Goal: Find specific page/section: Find specific page/section

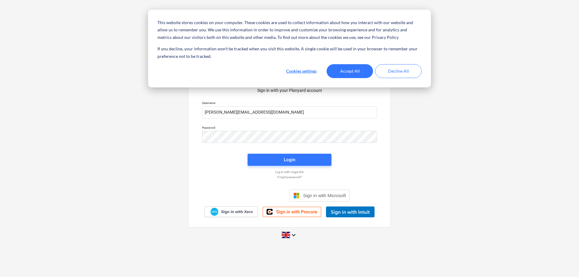
type input "[PERSON_NAME][EMAIL_ADDRESS][DOMAIN_NAME]"
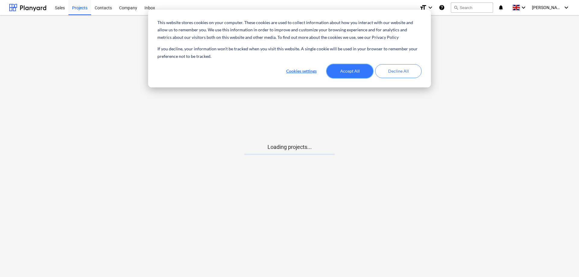
click at [346, 70] on button "Accept All" at bounding box center [350, 71] width 46 height 14
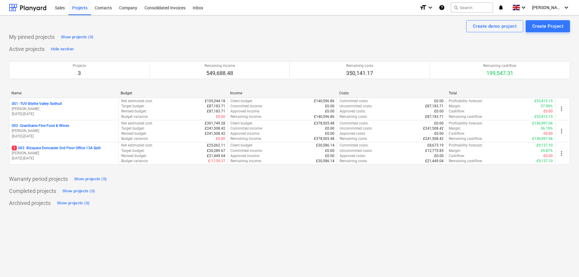
drag, startPoint x: 55, startPoint y: 109, endPoint x: 59, endPoint y: 107, distance: 4.5
click at [55, 109] on p "[PERSON_NAME]" at bounding box center [64, 108] width 104 height 5
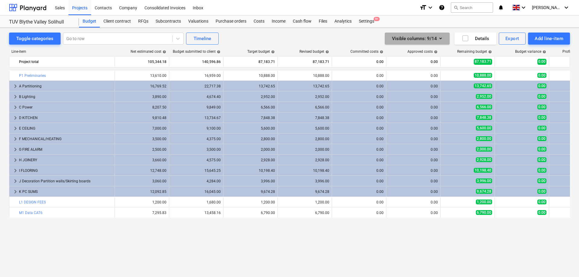
click at [440, 39] on icon "button" at bounding box center [440, 39] width 2 height 2
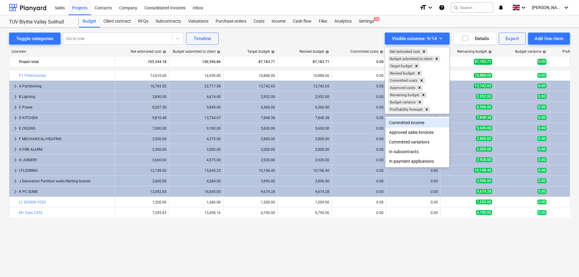
click at [349, 38] on div at bounding box center [289, 138] width 579 height 277
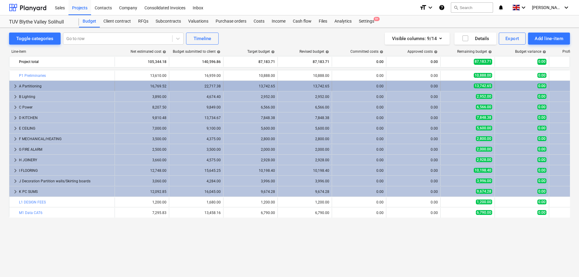
click at [15, 86] on span "keyboard_arrow_right" at bounding box center [15, 86] width 7 height 7
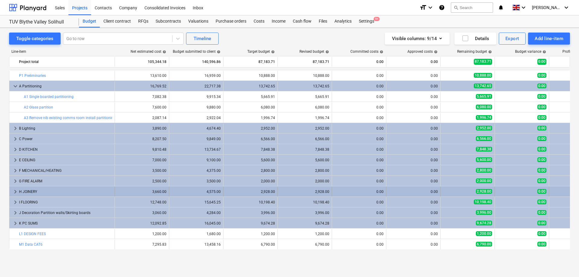
click at [14, 190] on span "keyboard_arrow_right" at bounding box center [15, 191] width 7 height 7
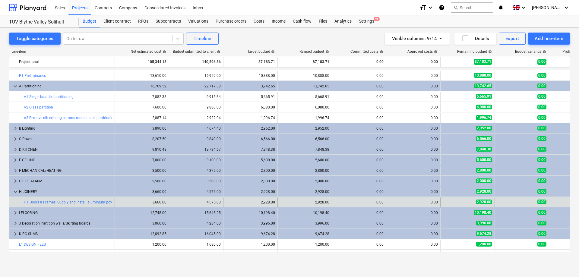
click at [15, 202] on div at bounding box center [14, 203] width 5 height 10
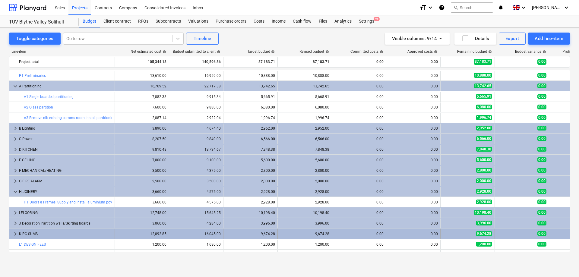
click at [16, 232] on span "keyboard_arrow_right" at bounding box center [15, 233] width 7 height 7
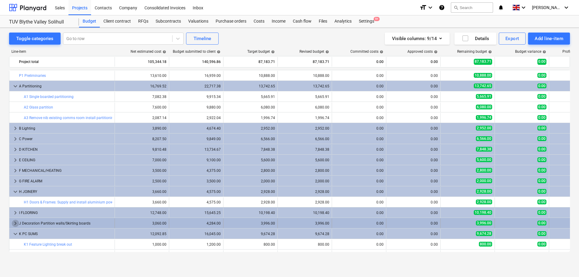
click at [16, 225] on span "keyboard_arrow_right" at bounding box center [15, 223] width 7 height 7
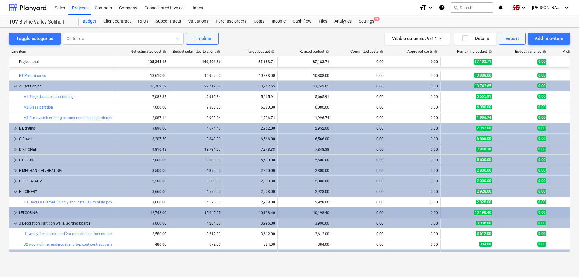
click at [14, 213] on span "keyboard_arrow_right" at bounding box center [15, 212] width 7 height 7
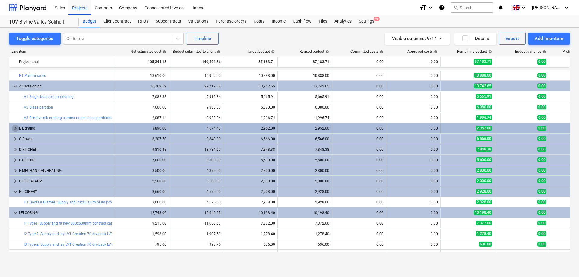
click at [15, 130] on span "keyboard_arrow_right" at bounding box center [15, 128] width 7 height 7
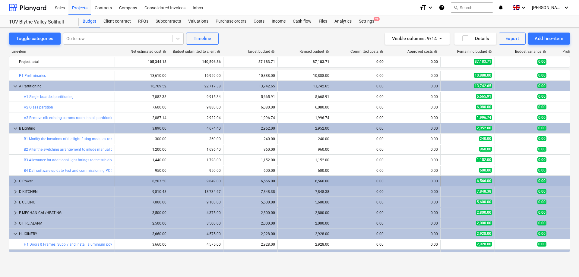
click at [16, 182] on span "keyboard_arrow_right" at bounding box center [15, 181] width 7 height 7
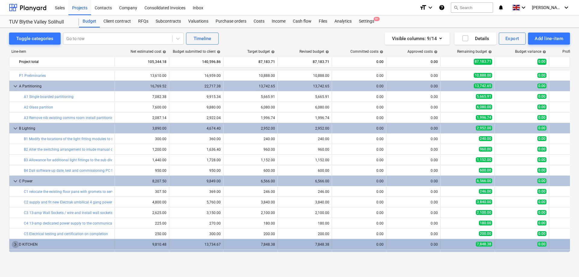
click at [15, 244] on span "keyboard_arrow_right" at bounding box center [15, 244] width 7 height 7
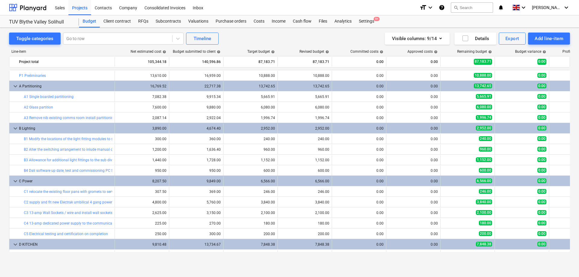
scroll to position [138, 0]
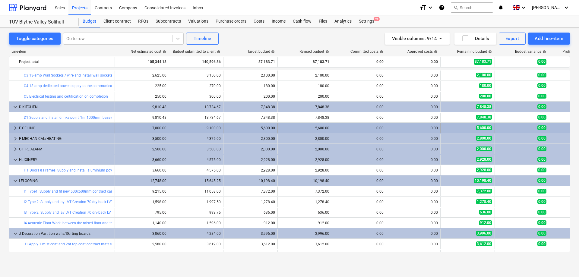
click at [15, 128] on span "keyboard_arrow_right" at bounding box center [15, 128] width 7 height 7
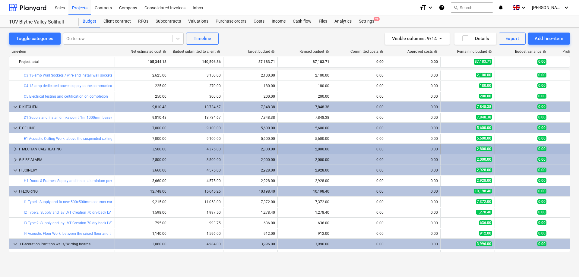
click at [14, 149] on span "keyboard_arrow_right" at bounding box center [15, 149] width 7 height 7
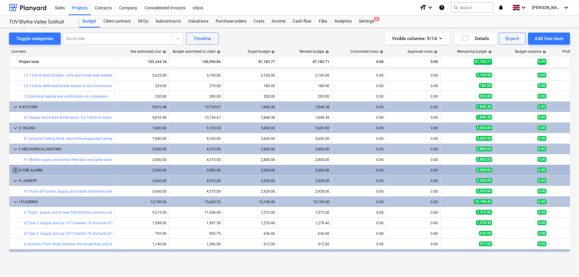
click at [15, 171] on span "keyboard_arrow_right" at bounding box center [15, 170] width 7 height 7
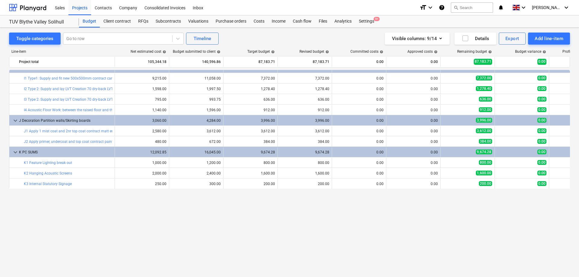
scroll to position [0, 0]
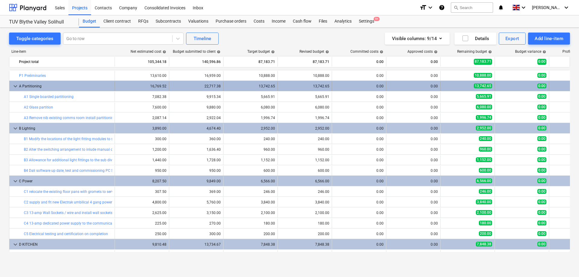
click at [14, 86] on span "keyboard_arrow_down" at bounding box center [15, 86] width 7 height 7
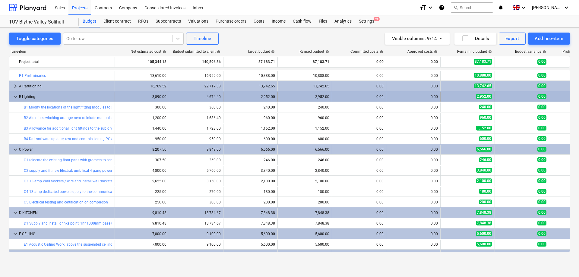
click at [14, 97] on span "keyboard_arrow_down" at bounding box center [15, 96] width 7 height 7
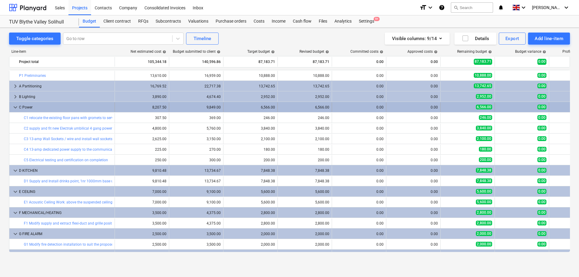
click at [13, 107] on span "keyboard_arrow_down" at bounding box center [15, 107] width 7 height 7
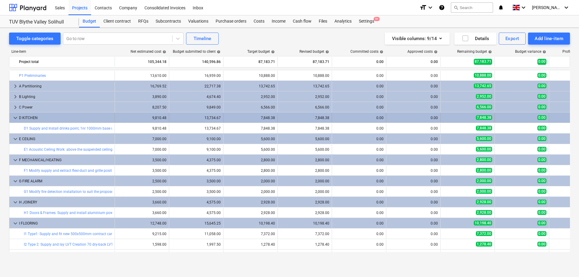
click at [16, 119] on span "keyboard_arrow_down" at bounding box center [15, 117] width 7 height 7
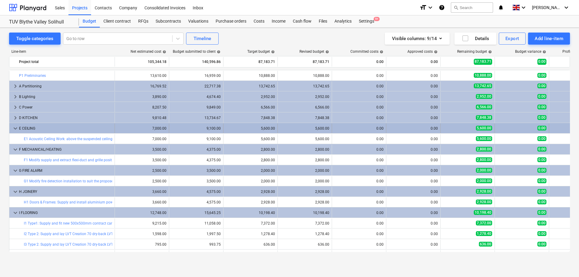
click at [14, 130] on span "keyboard_arrow_down" at bounding box center [15, 128] width 7 height 7
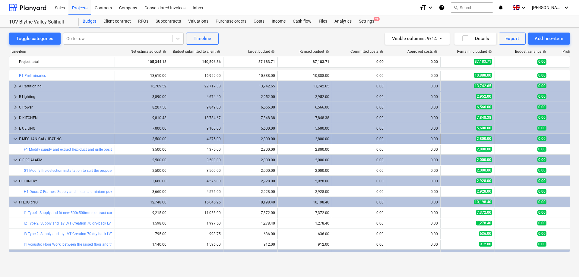
click at [13, 140] on span "keyboard_arrow_down" at bounding box center [15, 138] width 7 height 7
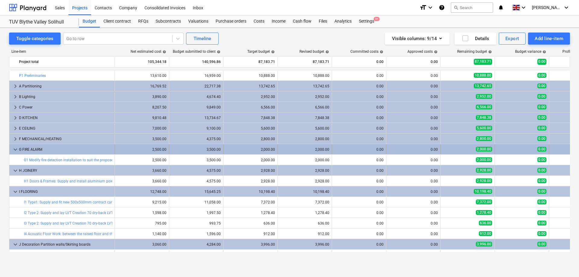
click at [15, 148] on span "keyboard_arrow_down" at bounding box center [15, 149] width 7 height 7
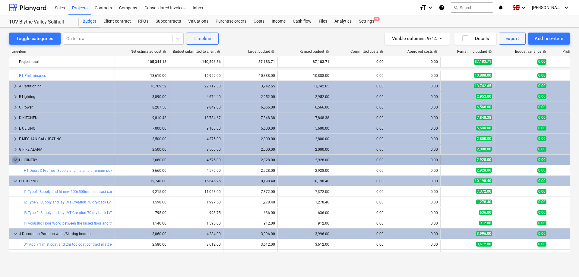
click at [14, 163] on span "keyboard_arrow_down" at bounding box center [15, 160] width 7 height 7
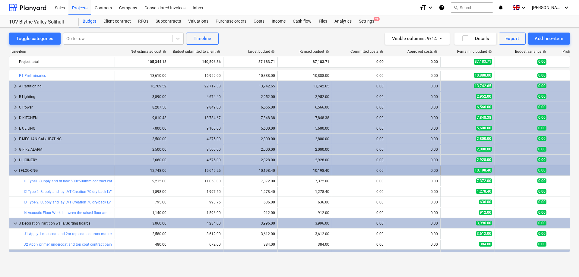
click at [16, 170] on span "keyboard_arrow_down" at bounding box center [15, 170] width 7 height 7
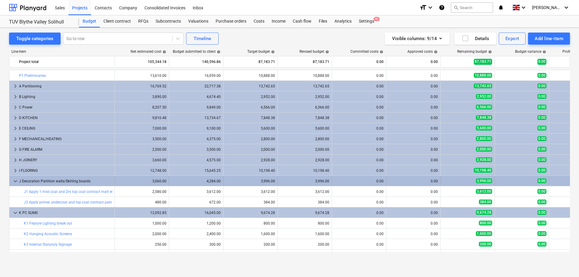
click at [16, 179] on span "keyboard_arrow_down" at bounding box center [15, 181] width 7 height 7
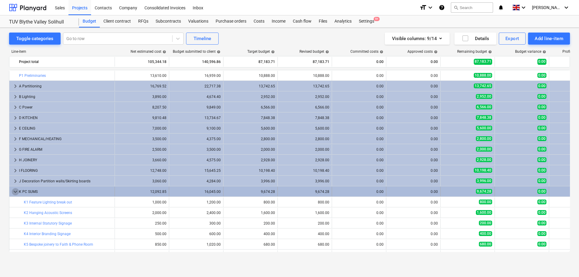
click at [16, 192] on span "keyboard_arrow_down" at bounding box center [15, 191] width 7 height 7
